Goal: Task Accomplishment & Management: Use online tool/utility

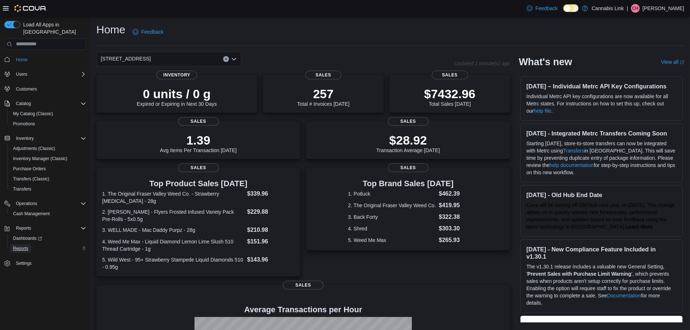
click at [24, 244] on span "Reports" at bounding box center [20, 248] width 15 height 9
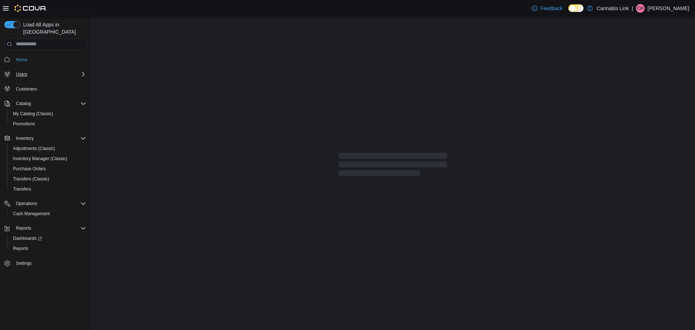
click at [82, 71] on icon "Complex example" at bounding box center [83, 74] width 6 height 6
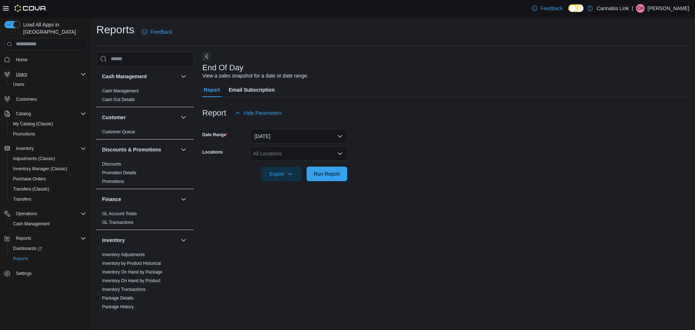
click at [276, 152] on div "All Locations" at bounding box center [298, 153] width 97 height 14
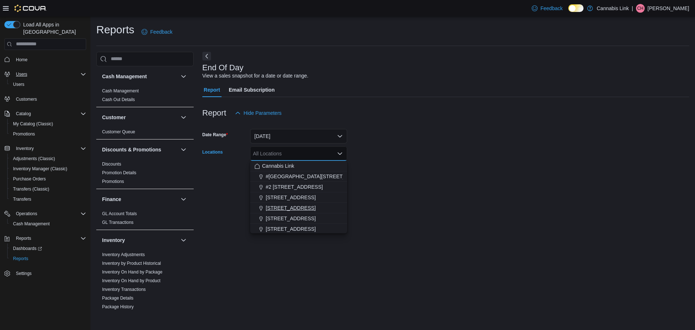
click at [291, 205] on span "[STREET_ADDRESS]" at bounding box center [291, 207] width 50 height 7
click at [409, 160] on form "Date Range [DATE] Locations [STREET_ADDRESS] Combo box. Selected. [STREET_ADDRE…" at bounding box center [445, 150] width 487 height 61
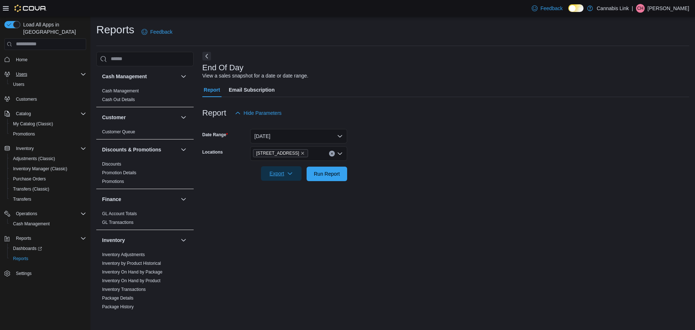
click at [268, 174] on span "Export" at bounding box center [281, 173] width 32 height 14
click at [278, 200] on span "Export to Pdf" at bounding box center [282, 203] width 33 height 6
